Goal: Task Accomplishment & Management: Use online tool/utility

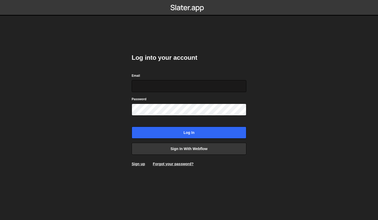
click at [152, 88] on input "Email" at bounding box center [189, 86] width 115 height 12
click at [165, 88] on input "Email" at bounding box center [189, 86] width 115 height 12
type input "mfcisnerosr@gmail.com"
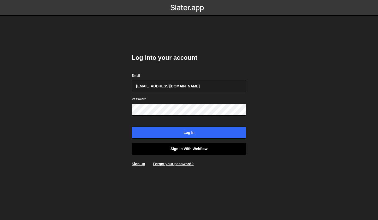
click at [164, 148] on link "Sign in with Webflow" at bounding box center [189, 149] width 115 height 12
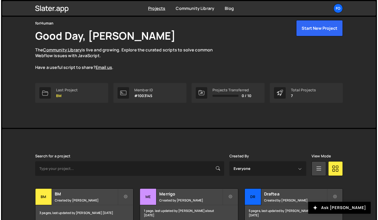
scroll to position [21, 0]
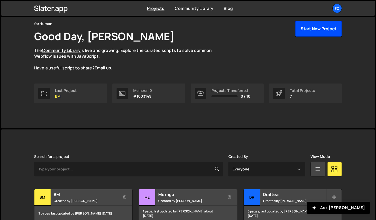
click at [318, 32] on button "Start New Project" at bounding box center [318, 29] width 47 height 16
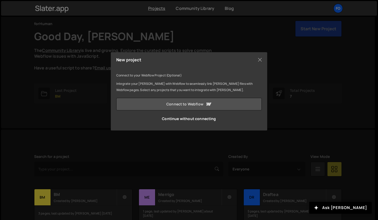
click at [194, 106] on link "Connect to Webflow" at bounding box center [189, 104] width 146 height 13
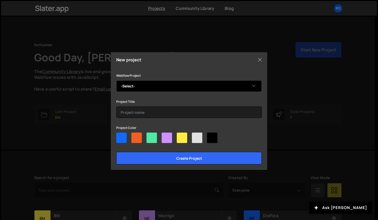
click at [244, 85] on select "-Select- Propel 2025" at bounding box center [189, 85] width 146 height 11
select select "68214537599cd8e147338922"
click at [116, 80] on select "-Select- Propel 2025" at bounding box center [189, 85] width 146 height 11
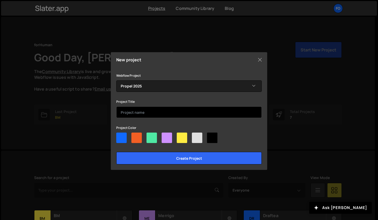
click at [196, 108] on input "text" at bounding box center [189, 111] width 146 height 11
type input "Propel"
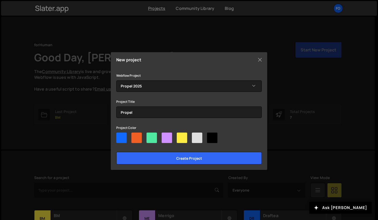
click at [152, 143] on div at bounding box center [189, 139] width 146 height 13
click at [152, 139] on div at bounding box center [152, 138] width 10 height 10
click at [150, 136] on input"] "radio" at bounding box center [148, 134] width 3 height 3
radio input"] "true"
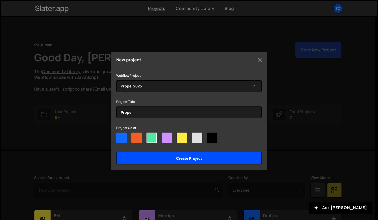
click at [155, 159] on input "Create project" at bounding box center [189, 158] width 146 height 13
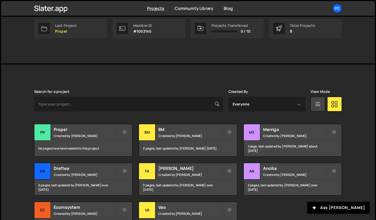
scroll to position [88, 0]
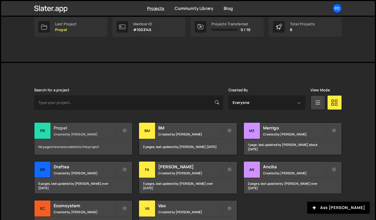
click at [84, 131] on div "Propel Created by Fiorella Cisneros" at bounding box center [83, 131] width 98 height 16
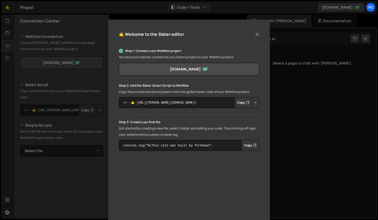
scroll to position [39, 0]
click at [241, 102] on button "Copy" at bounding box center [244, 102] width 18 height 11
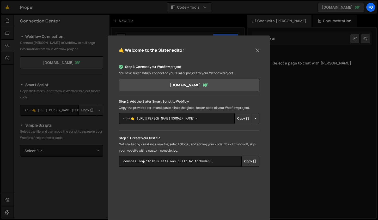
scroll to position [0, 0]
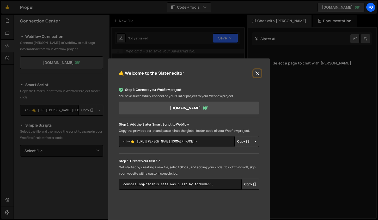
click at [257, 71] on button "Close" at bounding box center [258, 73] width 8 height 8
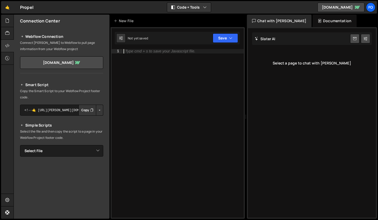
click at [193, 105] on div "Type cmd + s to save your Javascript file." at bounding box center [183, 137] width 121 height 177
paste textarea "</script>"
type textarea "</script>"
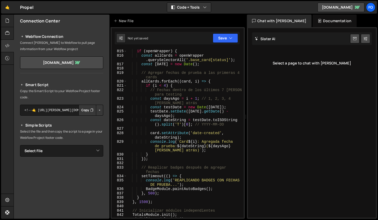
scroll to position [4575, 0]
click at [225, 37] on button "Save" at bounding box center [225, 37] width 25 height 9
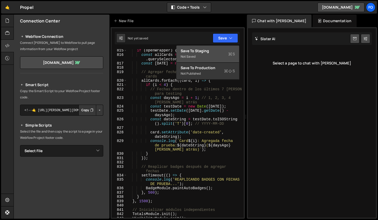
click at [218, 55] on div "Not saved" at bounding box center [208, 57] width 54 height 6
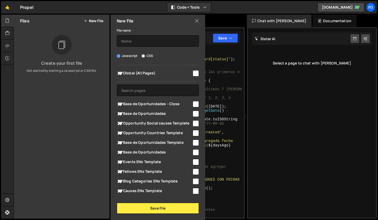
click at [195, 113] on input "checkbox" at bounding box center [196, 114] width 6 height 6
checkbox input "true"
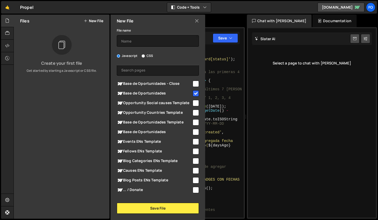
scroll to position [0, 0]
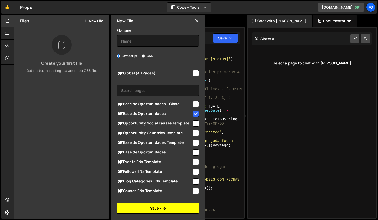
click at [146, 206] on button "Save File" at bounding box center [158, 208] width 82 height 11
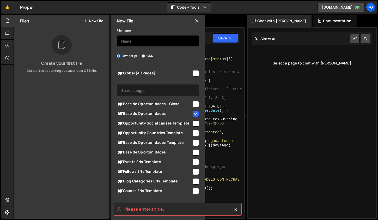
click at [144, 39] on input "text" at bounding box center [158, 40] width 82 height 11
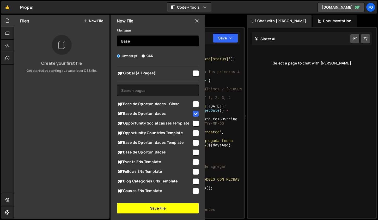
type input "Base"
click at [129, 209] on button "Save File" at bounding box center [158, 208] width 82 height 11
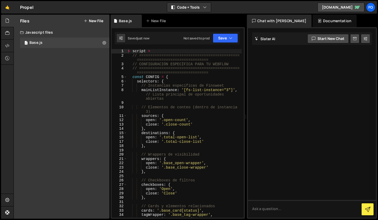
click at [229, 43] on div "Saved just now Not saved to prod Upgrade to Edit Save Save to Staging S Saved j…" at bounding box center [177, 38] width 125 height 13
click at [226, 39] on button "Save" at bounding box center [225, 37] width 25 height 9
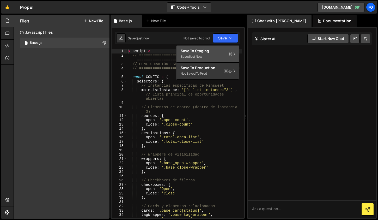
click at [221, 54] on div "Saved just now" at bounding box center [208, 57] width 54 height 6
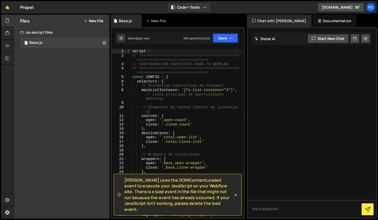
click at [185, 142] on div "< script > // ============================================= ===================…" at bounding box center [184, 140] width 115 height 182
drag, startPoint x: 153, startPoint y: 50, endPoint x: 117, endPoint y: 47, distance: 36.4
click at [117, 47] on div "[PERSON_NAME] uses the DOMContentLoaded event to execute your JavaScript on you…" at bounding box center [178, 123] width 134 height 192
type textarea "< script >"
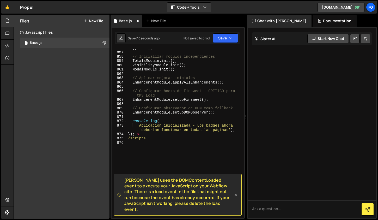
scroll to position [4789, 0]
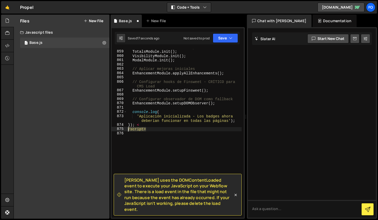
drag, startPoint x: 152, startPoint y: 128, endPoint x: 123, endPoint y: 128, distance: 29.0
click at [123, 128] on div "858 859 860 861 862 863 864 865 866 867 868 869 870 871 872 873 874 875 876 // …" at bounding box center [178, 133] width 132 height 169
type textarea "/script>"
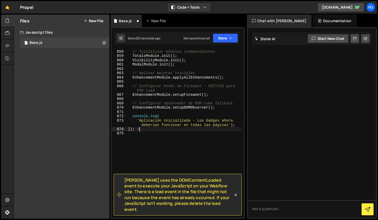
scroll to position [4784, 0]
click at [186, 187] on span "[PERSON_NAME] uses the DOMContentLoaded event to execute your JavaScript on you…" at bounding box center [179, 194] width 109 height 35
copy span "DOMContentLoaded"
type textarea "EnhancementModule.setupDOMObserver();"
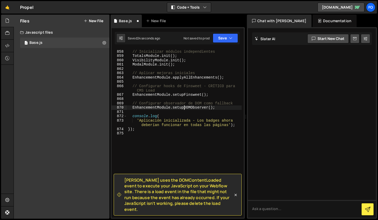
click at [184, 107] on div "// Inicializar módulos independientes TotalsModule . init ( ) ; VisibilityModul…" at bounding box center [184, 133] width 115 height 177
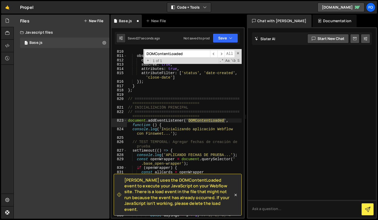
scroll to position [4500, 0]
type input "DOMContentLoaded"
click at [232, 121] on div "}) ; observer . observe ( document . body , { childList : true , subtree : true…" at bounding box center [184, 136] width 115 height 182
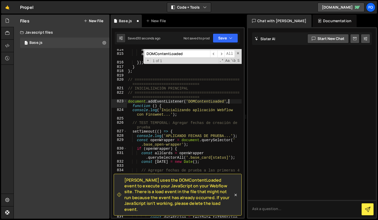
scroll to position [4523, 0]
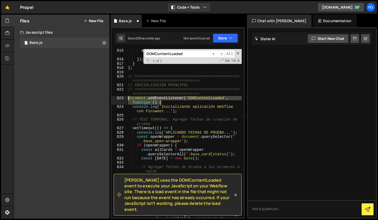
drag, startPoint x: 165, startPoint y: 103, endPoint x: 120, endPoint y: 98, distance: 45.0
click at [120, 98] on div "document.addEventListener('DOMContentLoaded', function () { 815 816 817 818 819…" at bounding box center [178, 133] width 132 height 169
click at [158, 100] on div "attributeFilter : [ 'status' , 'date-created' , 'close-date' ] }) ; } } ; // ==…" at bounding box center [184, 133] width 115 height 169
click at [232, 99] on div "attributeFilter : [ 'status' , 'date-created' , 'close-date' ] }) ; } } ; // ==…" at bounding box center [184, 140] width 115 height 182
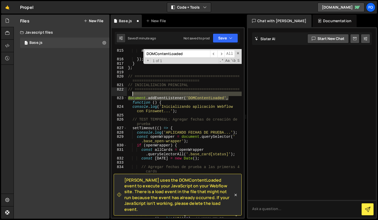
drag, startPoint x: 235, startPoint y: 98, endPoint x: 122, endPoint y: 96, distance: 112.5
click at [122, 96] on div "document.addEventListener('DOMContentLoaded', function () { 815 816 817 818 819…" at bounding box center [178, 133] width 132 height 169
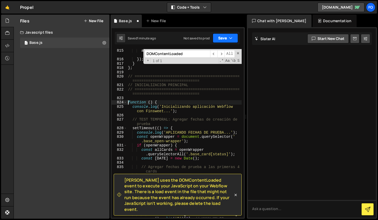
type textarea "function () {"
click at [220, 41] on button "Save" at bounding box center [225, 37] width 25 height 9
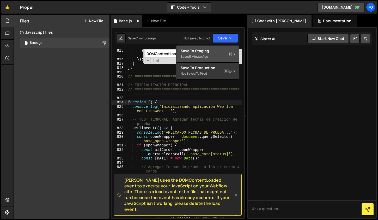
click at [218, 54] on div "Saved 1 minute ago" at bounding box center [208, 57] width 54 height 6
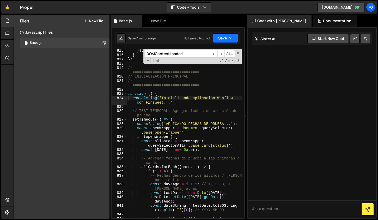
click at [227, 42] on button "Save" at bounding box center [225, 37] width 25 height 9
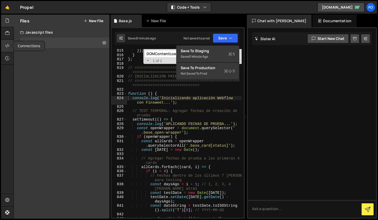
click at [8, 50] on div at bounding box center [7, 46] width 13 height 13
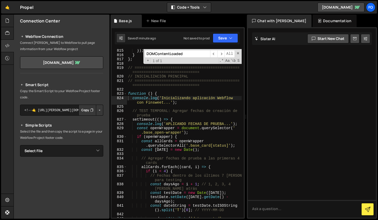
click at [98, 113] on button "Button group with nested dropdown" at bounding box center [99, 110] width 7 height 11
click at [92, 121] on link "Copy Staging Script" at bounding box center [77, 119] width 51 height 7
click at [82, 111] on button "Copy" at bounding box center [88, 110] width 18 height 11
click at [99, 114] on button "Button group with nested dropdown" at bounding box center [99, 110] width 7 height 11
click at [89, 119] on link "Copy Staging Script" at bounding box center [77, 119] width 51 height 7
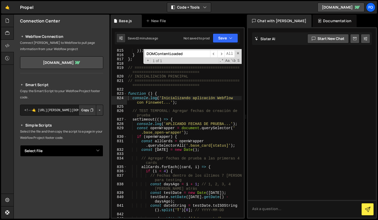
click at [72, 151] on select "Select File Base.js" at bounding box center [61, 150] width 83 height 11
select select "47186"
click at [20, 145] on select "Select File Base.js" at bounding box center [61, 150] width 83 height 11
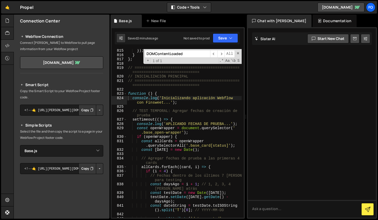
click at [96, 171] on button "Button group with nested dropdown" at bounding box center [99, 168] width 7 height 11
click at [89, 178] on link "Copy Staging js" at bounding box center [81, 178] width 43 height 7
click at [239, 52] on span at bounding box center [238, 53] width 4 height 4
type textarea "console.log('Inicializando aplicación Webflow con Finsweet...');"
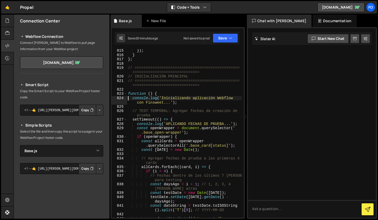
click at [196, 107] on div "}) ; } } ; // =============================================== =================…" at bounding box center [184, 140] width 115 height 182
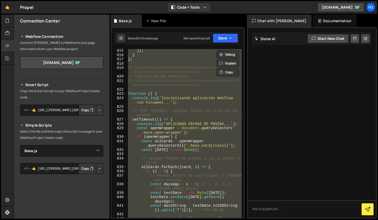
click at [175, 151] on div "}) ; } } ; // =============================================== =================…" at bounding box center [184, 133] width 115 height 169
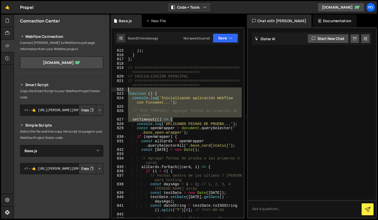
drag, startPoint x: 183, startPoint y: 118, endPoint x: 122, endPoint y: 91, distance: 66.1
click at [122, 91] on div "const [DATE] = new Date(); 815 816 817 818 819 820 821 822 823 824 825 826 827 …" at bounding box center [178, 133] width 132 height 169
click at [182, 121] on div "}) ; } } ; // =============================================== =================…" at bounding box center [184, 133] width 115 height 169
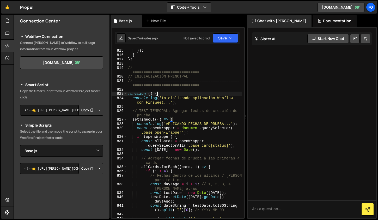
click at [169, 95] on div "}) ; } } ; // =============================================== =================…" at bounding box center [184, 140] width 115 height 182
click at [125, 93] on span at bounding box center [125, 94] width 3 height 4
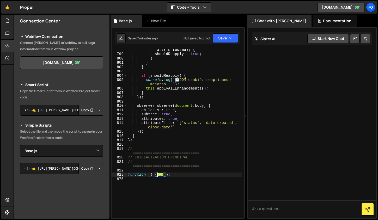
scroll to position [4433, 0]
click at [125, 176] on span at bounding box center [125, 175] width 3 height 4
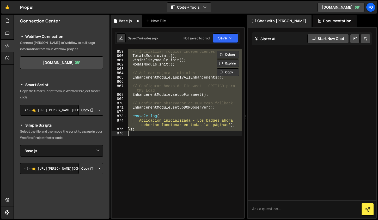
scroll to position [4481, 0]
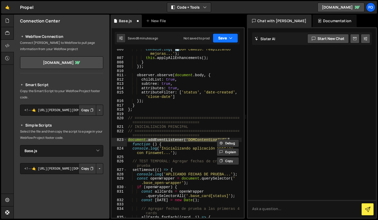
click at [220, 34] on button "Save" at bounding box center [225, 37] width 25 height 9
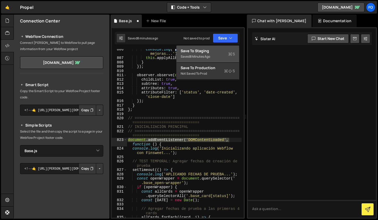
click at [210, 56] on div "8 minutes ago" at bounding box center [200, 56] width 20 height 4
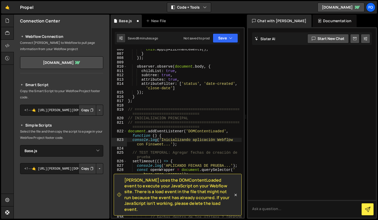
scroll to position [4472, 0]
type textarea "}"
click at [177, 97] on div "this . applyAllEnhancements ( ) ; } }) ; observer . observe ( document . body ,…" at bounding box center [184, 138] width 115 height 182
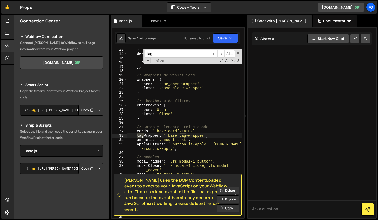
scroll to position [66, 0]
type input "tagfil"
click at [222, 52] on span "​" at bounding box center [221, 54] width 7 height 8
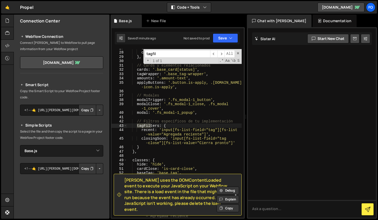
scroll to position [131, 0]
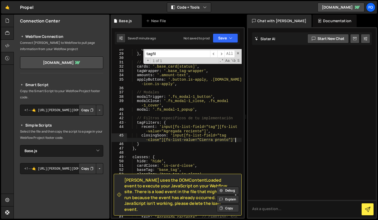
click at [236, 139] on div "close : 'Close' } , // Cards y elementos relacionados cards : '.base_card[statu…" at bounding box center [184, 138] width 115 height 182
type textarea "closingSoon: 'input[fs-list-field="tag-close"][fs-list-value="Cierra pronto"]',"
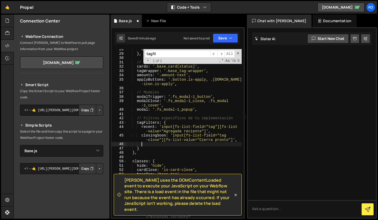
scroll to position [0, 1]
paste textarea "yearRound: 'input[fs-list-field="tag-always"][fs-list-value="open-always"]'"
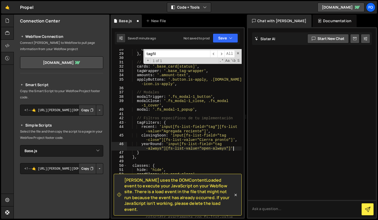
click at [180, 101] on div "close : 'Close' } , // Cards y elementos relacionados cards : '.base_card[statu…" at bounding box center [184, 140] width 115 height 186
type textarea "modalClose: '.fs_modal-1_close, .fs_modal-1_cover',"
paste input "showYearRound"
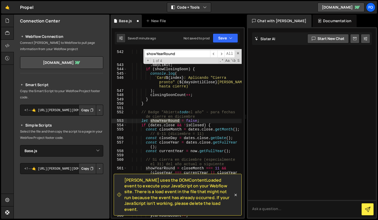
scroll to position [2982, 0]
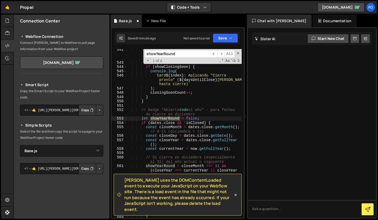
type input "showYearRound"
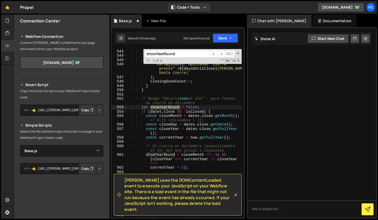
scroll to position [2993, 0]
click at [222, 52] on span "​" at bounding box center [221, 54] width 7 height 8
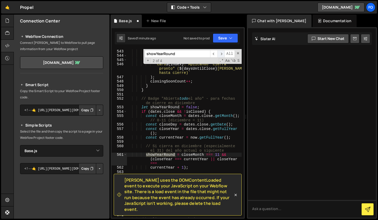
click at [222, 52] on span "​" at bounding box center [221, 54] width 7 height 8
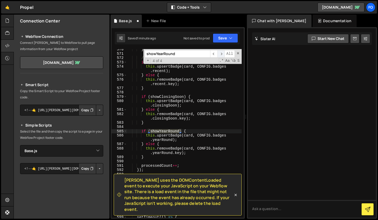
click at [222, 52] on span "​" at bounding box center [221, 54] width 7 height 8
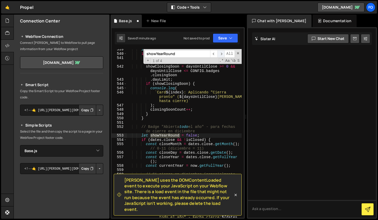
scroll to position [2965, 0]
click at [176, 105] on div "let showClosingSoon = false ; if ( dates . close && ! isClosed ) { const daysUn…" at bounding box center [184, 140] width 115 height 186
paste textarea "showYearRound"
click at [177, 53] on input "showYearRound" at bounding box center [178, 54] width 66 height 8
click at [182, 55] on input "showYearRound" at bounding box center [178, 54] width 66 height 8
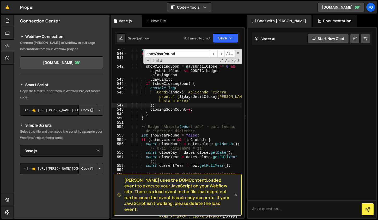
click at [182, 55] on input "showYearRound" at bounding box center [178, 54] width 66 height 8
click at [222, 54] on span "​" at bounding box center [221, 54] width 7 height 8
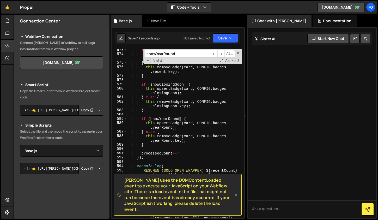
scroll to position [3170, 0]
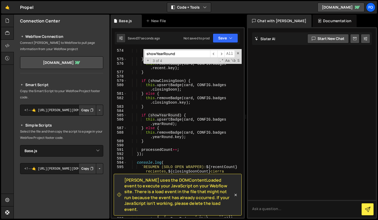
type textarea "}"
click at [149, 143] on div "this . upsertBadge ( card , CONFIG . badges . recent ) ; } else { this . remove…" at bounding box center [184, 142] width 115 height 186
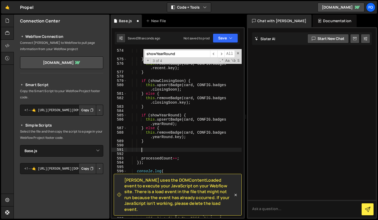
paste textarea "card.toggleAttribute('data-fav-year', !!showYearRound);"
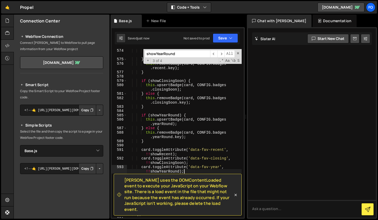
type textarea "card.toggleAttribute('data-fav-year', !!showYearRound);"
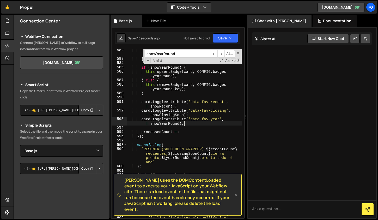
scroll to position [3224, 0]
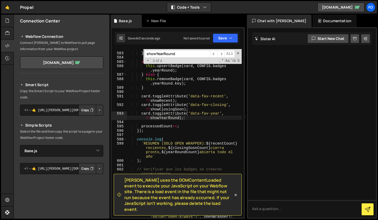
click at [172, 54] on input "showYearRound" at bounding box center [178, 54] width 66 height 8
paste input "EnhancementModule.applyAllEnhancements"
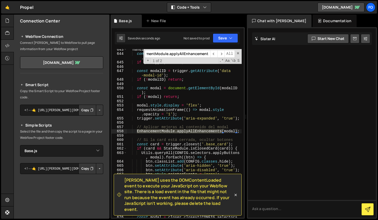
scroll to position [3589, 0]
type input "EnhancementModule.applyAllEnhancements"
click at [225, 54] on span "All" at bounding box center [230, 54] width 10 height 8
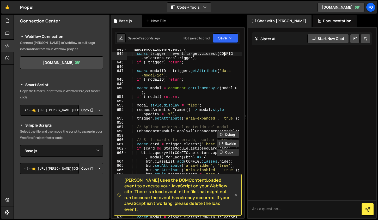
click at [224, 54] on div "handleModalOpen ( event ) { const trigger = event . target . closest ( CONFIG .…" at bounding box center [184, 138] width 115 height 182
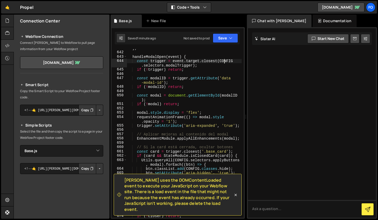
scroll to position [3582, 0]
click at [198, 100] on div "} , handleModalOpen ( event ) { const trigger = event . target . closest ( CONF…" at bounding box center [184, 134] width 115 height 177
type textarea "const modal = document.getElementById(modalID);"
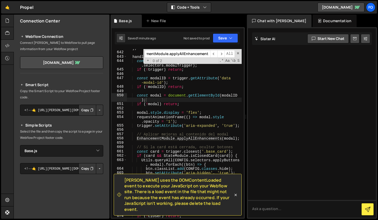
paste input "BadgeModule.paintAutoBadge"
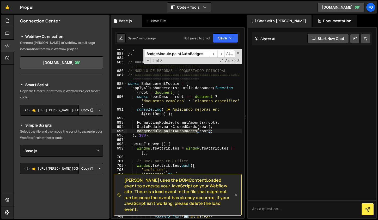
type input "BadgeModule.paintAutoBadges"
type textarea "BadgeModule.paintAutoBadges(root);"
click at [223, 132] on div "} } ; // =============================================== ======================…" at bounding box center [184, 138] width 115 height 182
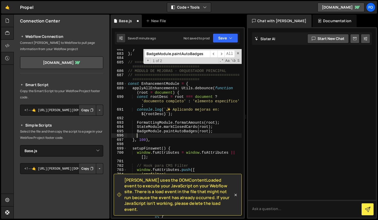
scroll to position [0, 0]
paste textarea "FavoritesFilterModule.apply();"
type textarea "FavoritesFilterModule.apply();"
click at [187, 54] on input "BadgeModule.paintAutoBadges" at bounding box center [178, 54] width 66 height 8
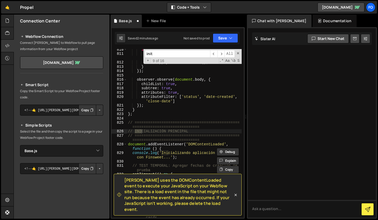
scroll to position [4735, 0]
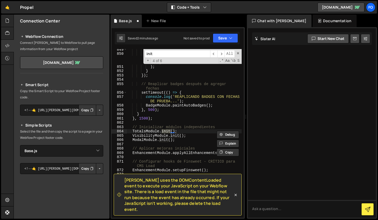
type input "init"
type textarea "ModalModule.init();"
click at [179, 139] on div "console . log ( ` Card ${ i } : Agregada fecha de prueba: ${ dateString } ( ${ …" at bounding box center [184, 135] width 115 height 177
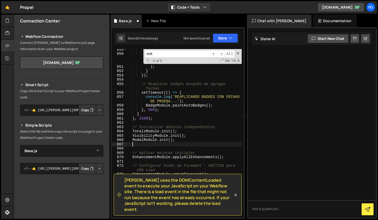
scroll to position [0, 0]
paste textarea "FavoritesFilterModule.init();"
type textarea "FavoritesFilterModule.init();"
click at [223, 38] on button "Save" at bounding box center [225, 37] width 25 height 9
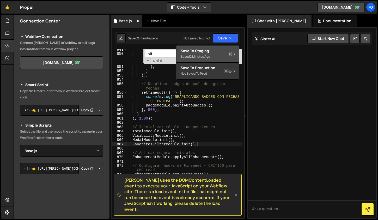
click at [209, 55] on div "2 minutes ago" at bounding box center [200, 56] width 20 height 4
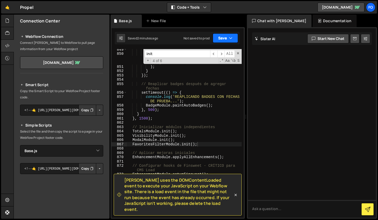
click at [225, 38] on button "Save" at bounding box center [225, 37] width 25 height 9
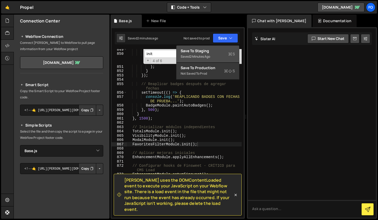
click at [217, 52] on div "Save to Staging S" at bounding box center [208, 50] width 54 height 5
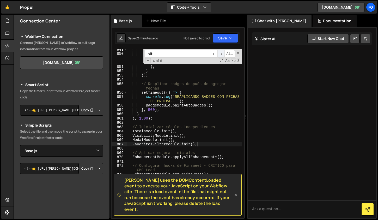
click at [222, 54] on span "​" at bounding box center [221, 54] width 7 height 8
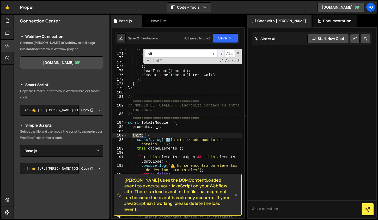
click at [222, 54] on span "​" at bounding box center [221, 54] width 7 height 8
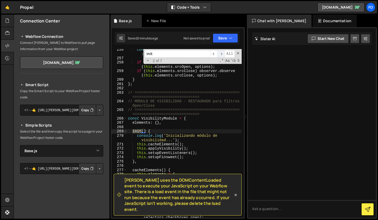
click at [222, 54] on span "​" at bounding box center [221, 54] width 7 height 8
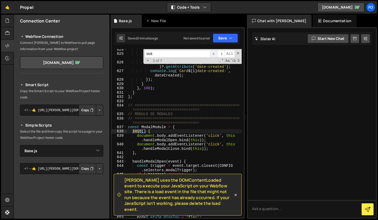
click at [216, 53] on span "​" at bounding box center [213, 54] width 7 height 8
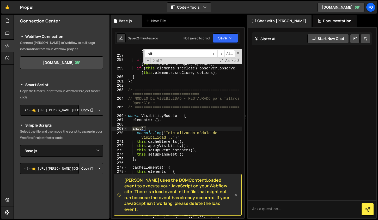
scroll to position [1363, 0]
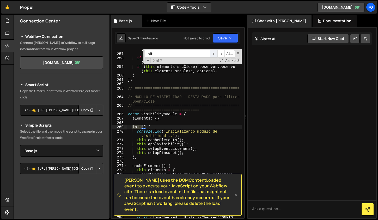
click at [213, 52] on span "​" at bounding box center [213, 54] width 7 height 8
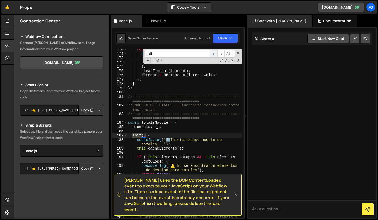
click at [213, 52] on span "​" at bounding box center [213, 54] width 7 height 8
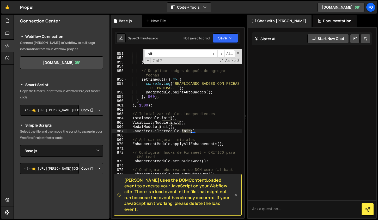
click at [200, 129] on div "` Card ${ i } : Agregada fecha de prueba: ${ dateString } ( ${ daysAgo } [PERSO…" at bounding box center [184, 132] width 115 height 186
click at [175, 131] on div "` Card ${ i } : Agregada fecha de prueba: ${ dateString } ( ${ daysAgo } [PERSO…" at bounding box center [184, 132] width 115 height 186
click at [178, 58] on div "init ​ ​ All Replace All + 7 of 7 .* Aa \b S" at bounding box center [193, 56] width 98 height 15
paste input "FavoritesFilterModule"
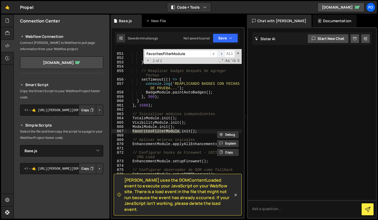
type input "FavoritesFilterModule"
click at [223, 56] on span "​" at bounding box center [221, 54] width 7 height 8
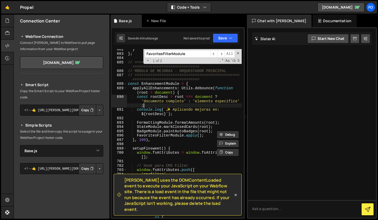
click at [200, 105] on div "} } ; // =============================================== ======================…" at bounding box center [184, 138] width 115 height 182
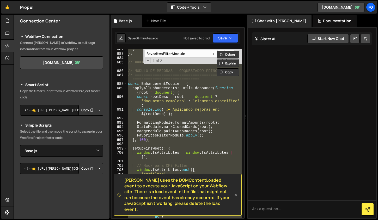
click at [165, 125] on div "} } ; // =============================================== ======================…" at bounding box center [184, 133] width 115 height 169
type textarea "StateModule.markClosedCards(root);"
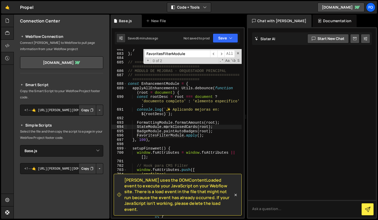
paste input "Enhancement"
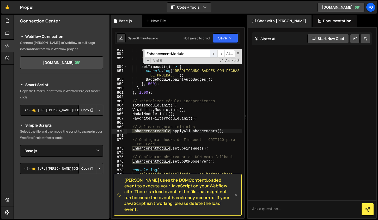
type input "EnhancementModule"
click at [213, 54] on span "​" at bounding box center [213, 54] width 7 height 8
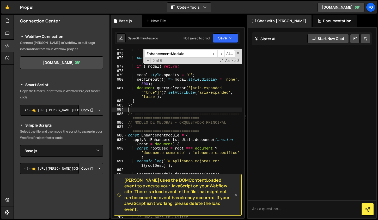
click at [158, 109] on div "if ( ! closer ) return ; const modal = closer . closest ( CONFIG . selectors . …" at bounding box center [184, 135] width 115 height 177
click at [152, 106] on div "if ( ! closer ) return ; const modal = closer . closest ( CONFIG . selectors . …" at bounding box center [184, 135] width 115 height 177
type textarea "};"
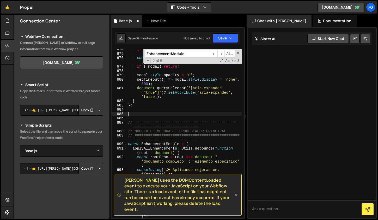
paste textarea "};"
type textarea "};"
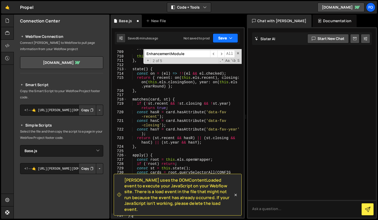
click at [229, 35] on button "Save" at bounding box center [225, 37] width 25 height 9
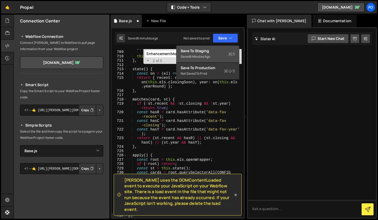
click at [212, 53] on div "Save to Staging S" at bounding box center [208, 50] width 54 height 5
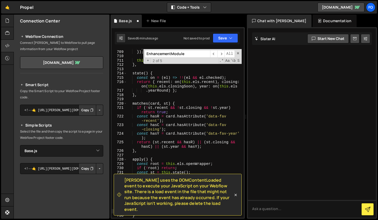
scroll to position [3957, 0]
